Goal: Feedback & Contribution: Leave review/rating

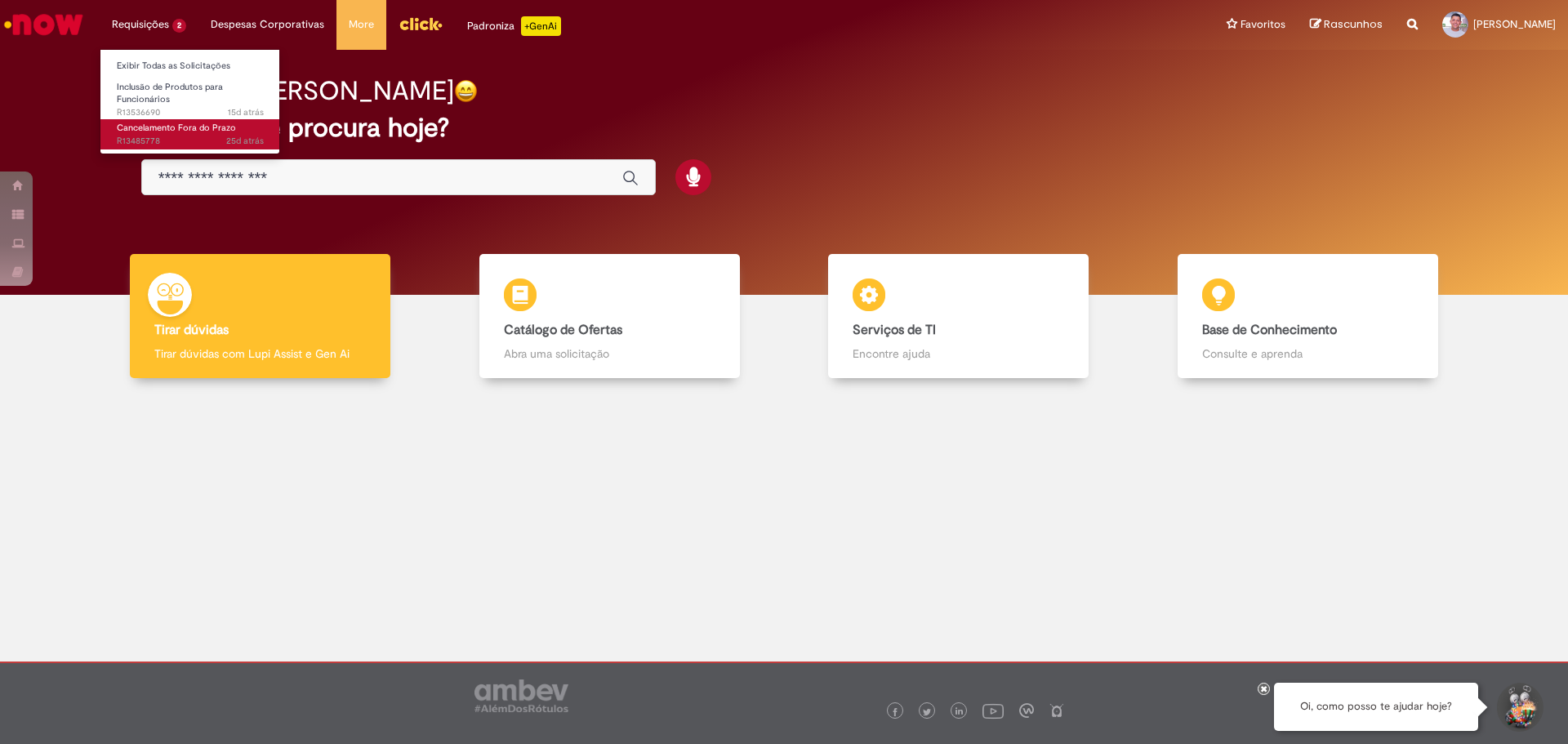
click at [178, 128] on span "Cancelamento Fora do Prazo" at bounding box center [177, 128] width 119 height 12
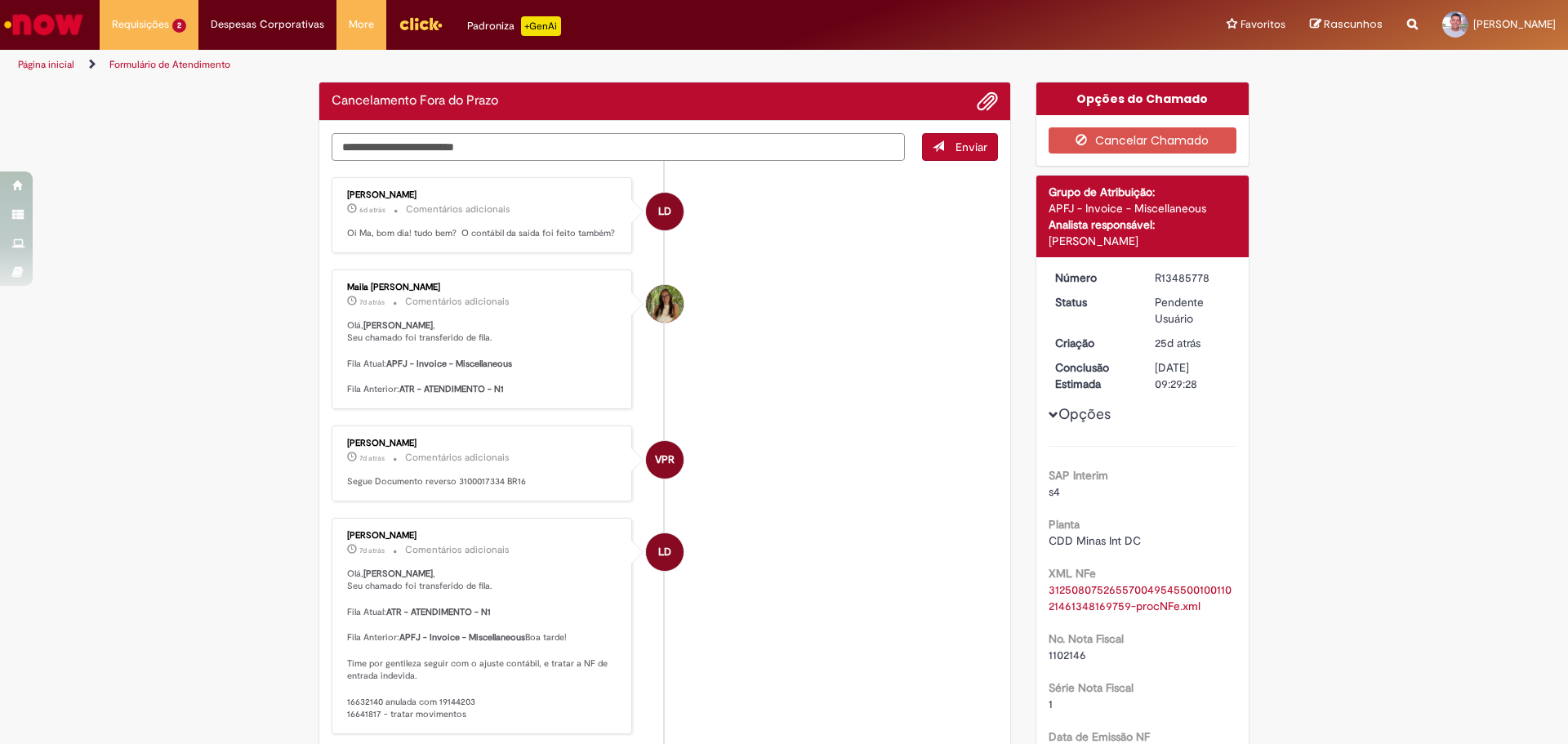
click at [533, 156] on textarea "Digite sua mensagem aqui..." at bounding box center [618, 147] width 574 height 28
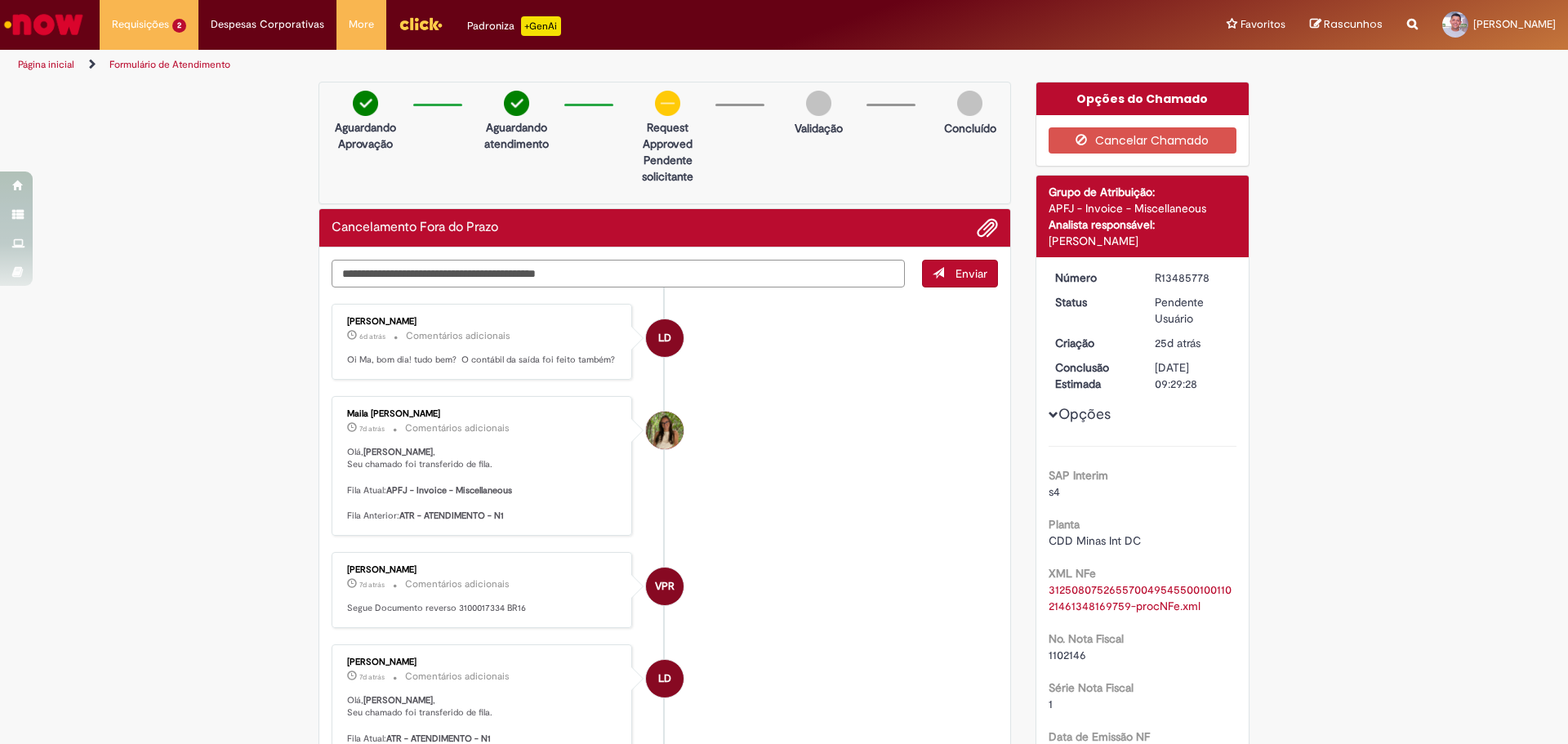
type textarea "**********"
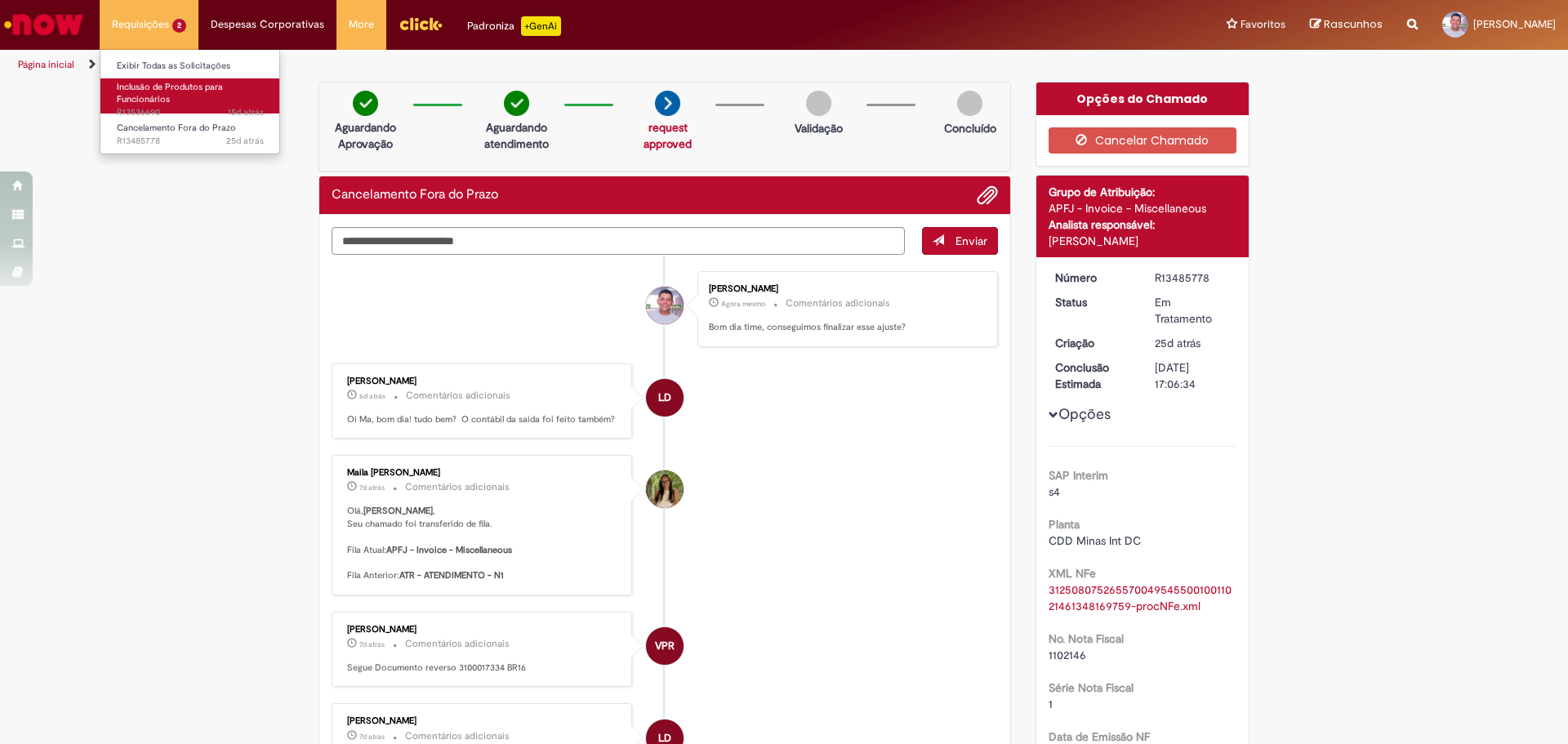
click at [169, 89] on span "Inclusão de Produtos para Funcionários" at bounding box center [170, 93] width 106 height 25
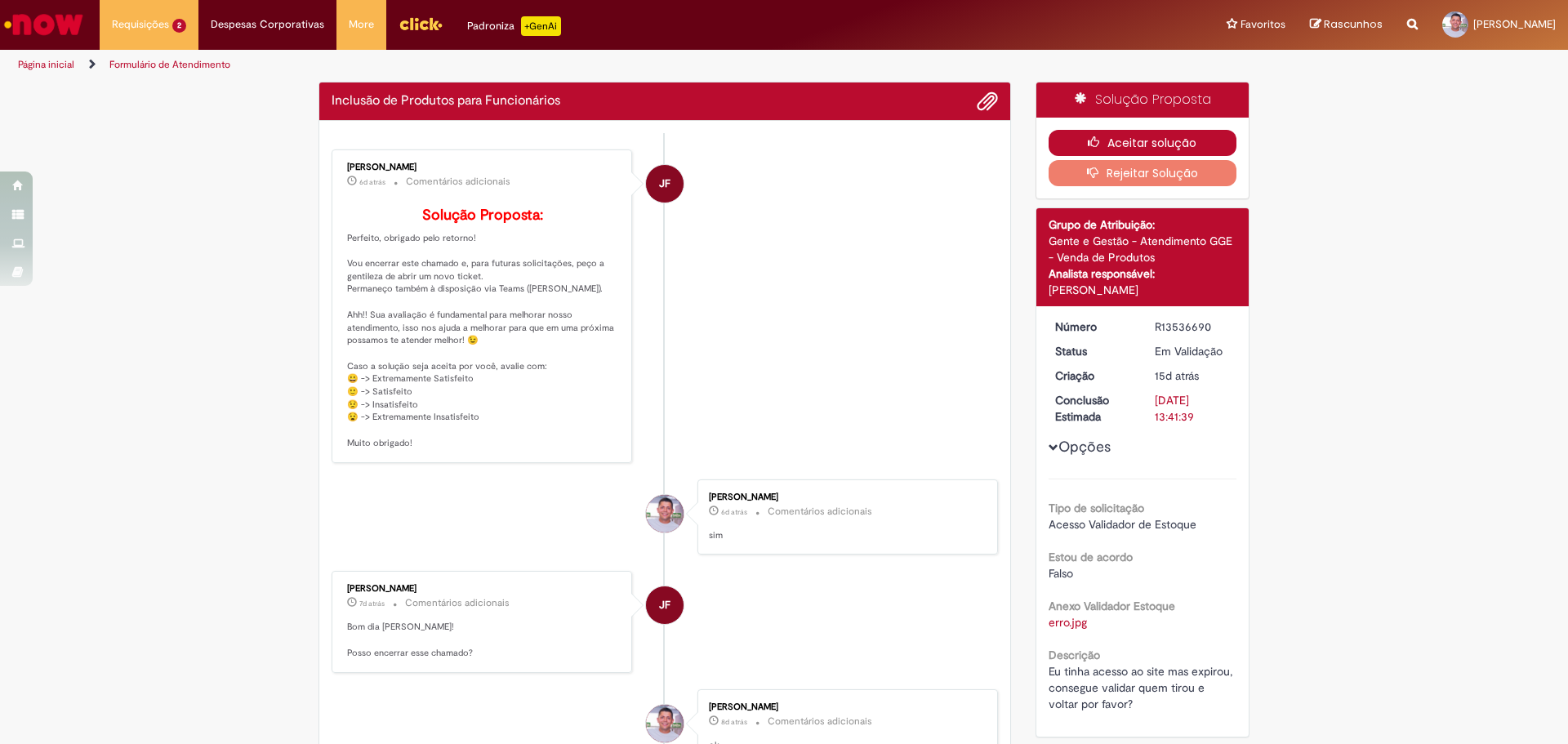
click at [1096, 145] on icon "button" at bounding box center [1097, 142] width 20 height 11
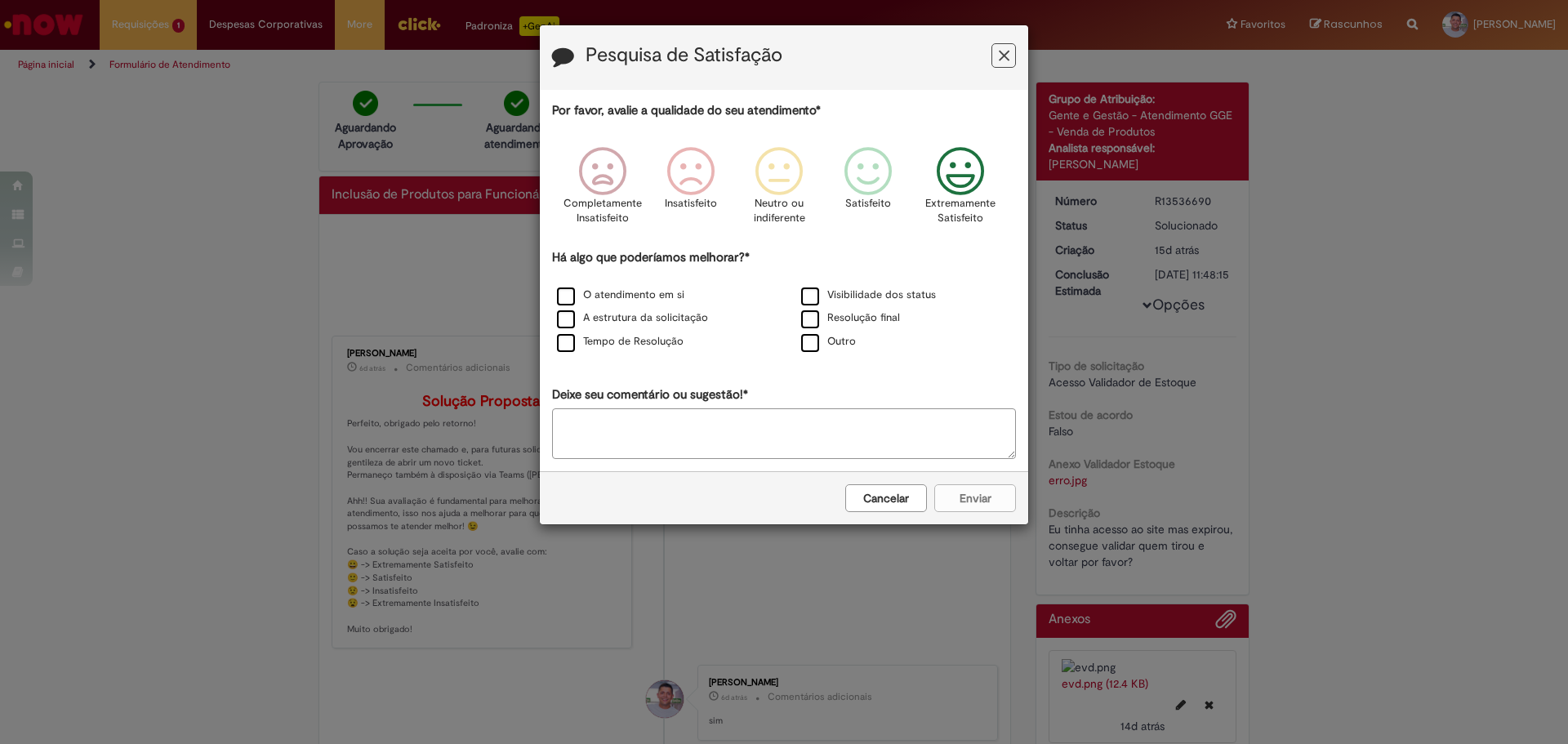
click at [944, 161] on icon "Feedback" at bounding box center [961, 172] width 61 height 49
click at [579, 302] on label "O atendimento em si" at bounding box center [621, 295] width 128 height 16
click at [975, 482] on div "Cancelar Enviar" at bounding box center [784, 498] width 489 height 53
click at [980, 487] on button "Enviar" at bounding box center [975, 498] width 82 height 28
